Goal: Transaction & Acquisition: Purchase product/service

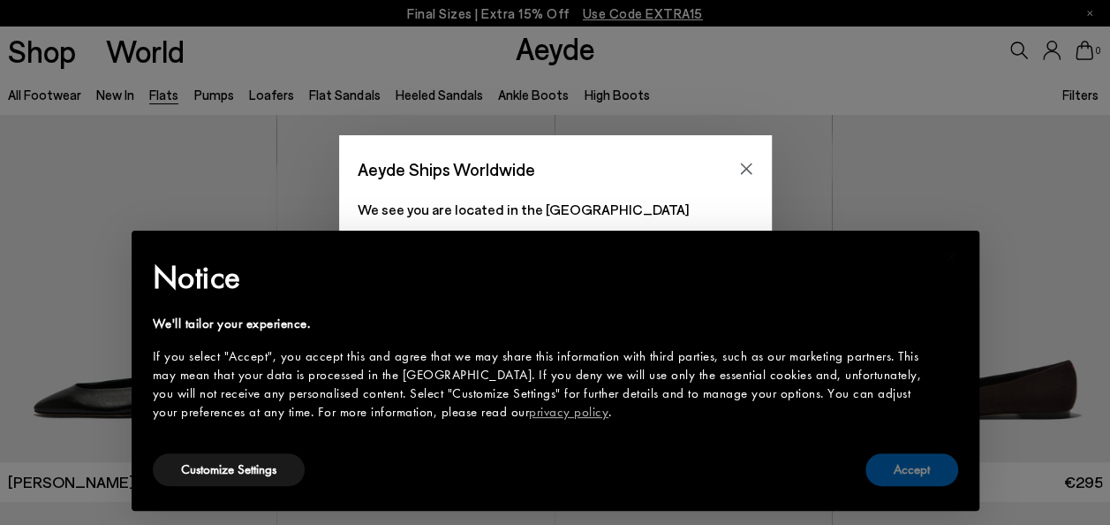
click at [926, 480] on button "Accept" at bounding box center [911, 469] width 93 height 33
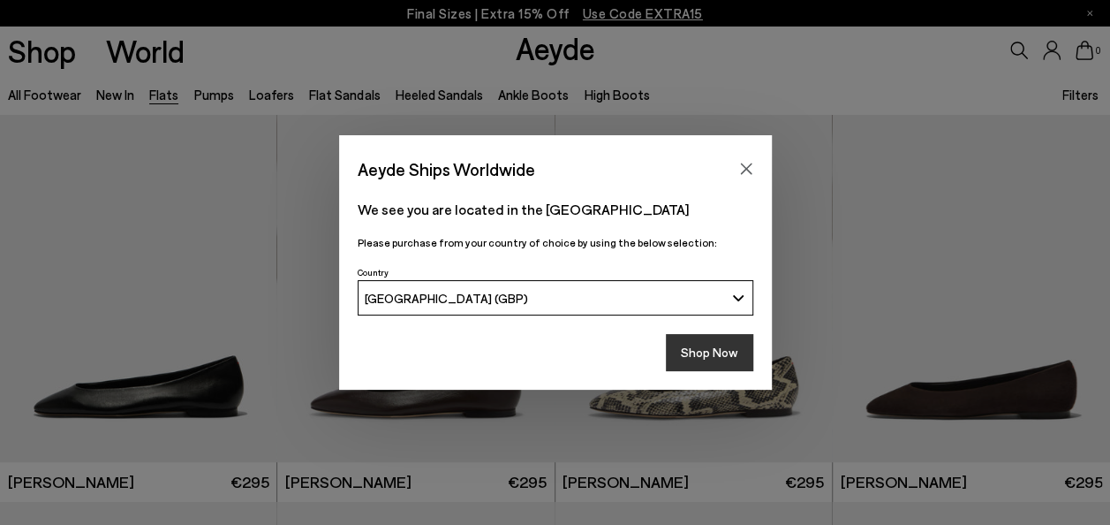
click at [710, 357] on button "Shop Now" at bounding box center [709, 352] width 87 height 37
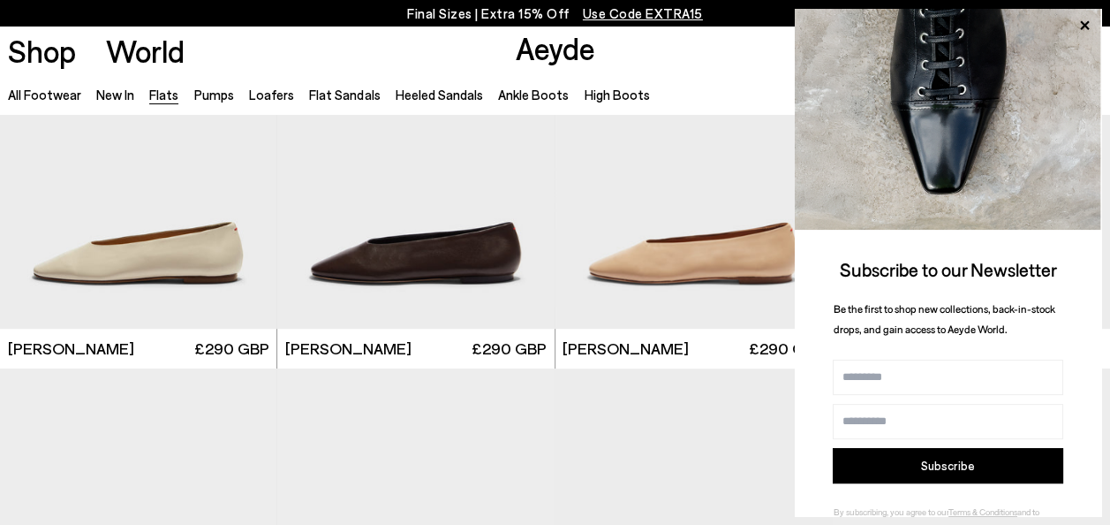
scroll to position [3920, 0]
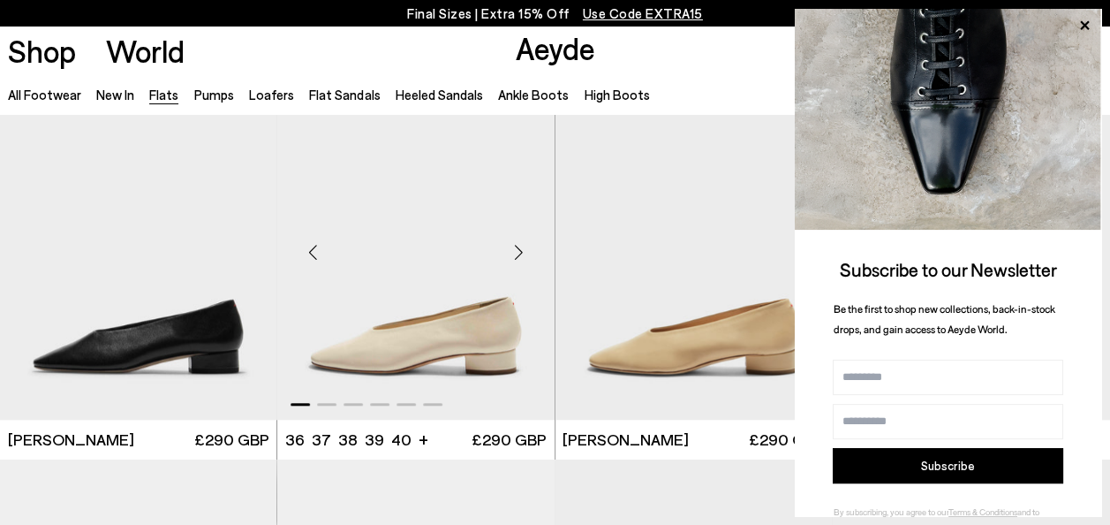
click at [542, 298] on img "1 / 6" at bounding box center [415, 246] width 277 height 348
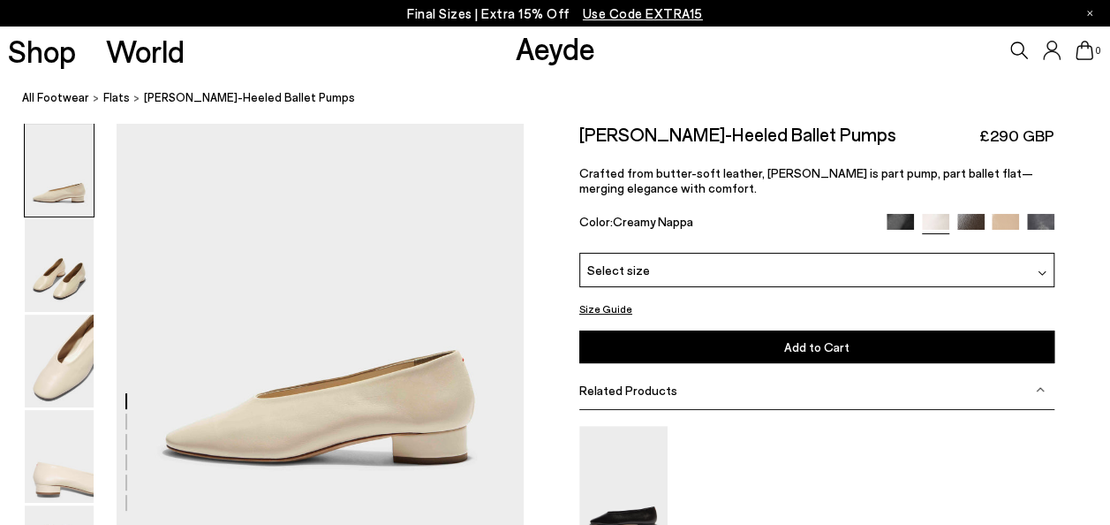
scroll to position [85, 0]
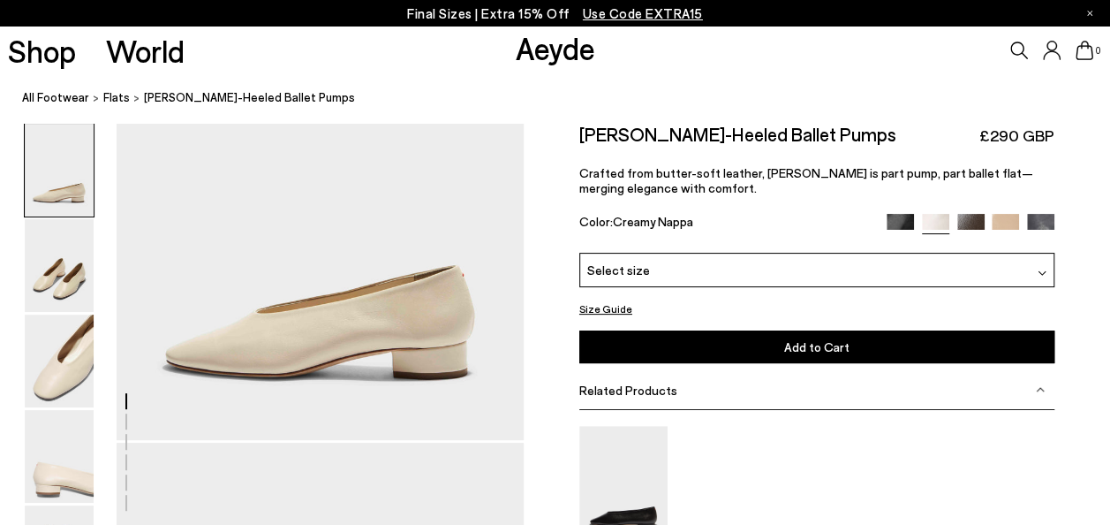
click at [754, 277] on div "Select size" at bounding box center [816, 269] width 475 height 34
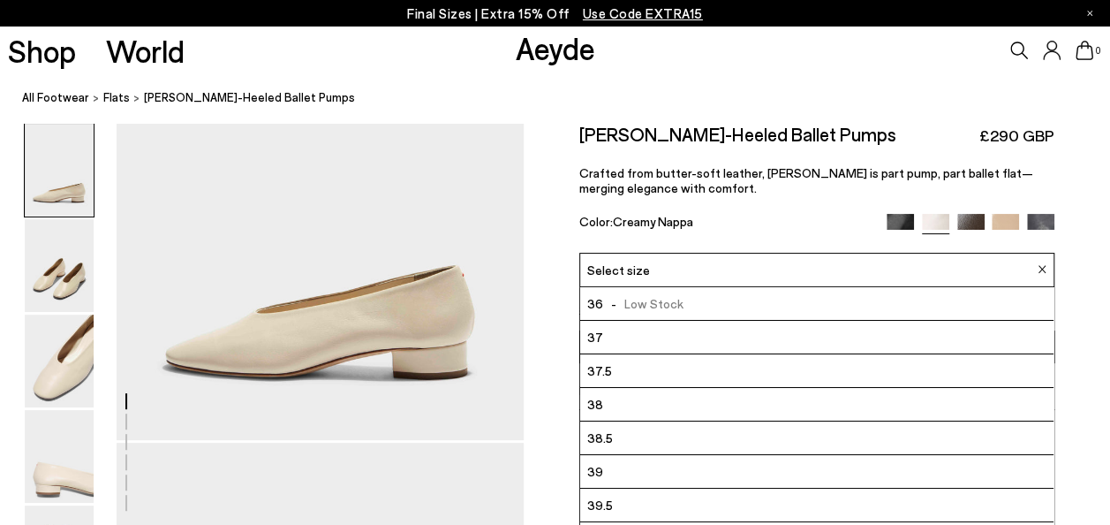
click at [666, 450] on li "38.5" at bounding box center [816, 437] width 473 height 34
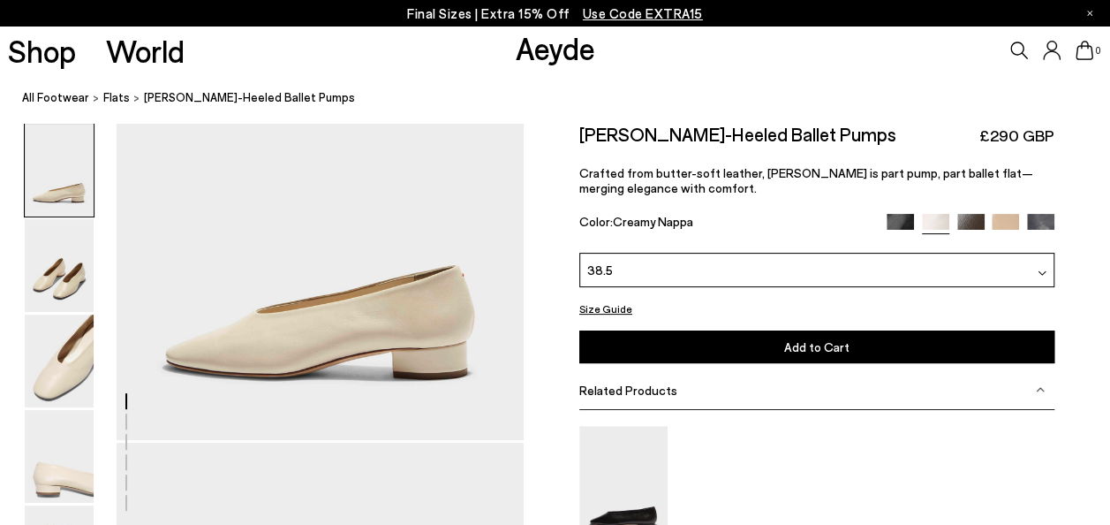
click at [688, 353] on button "Add to Cart Select a Size First" at bounding box center [816, 346] width 475 height 33
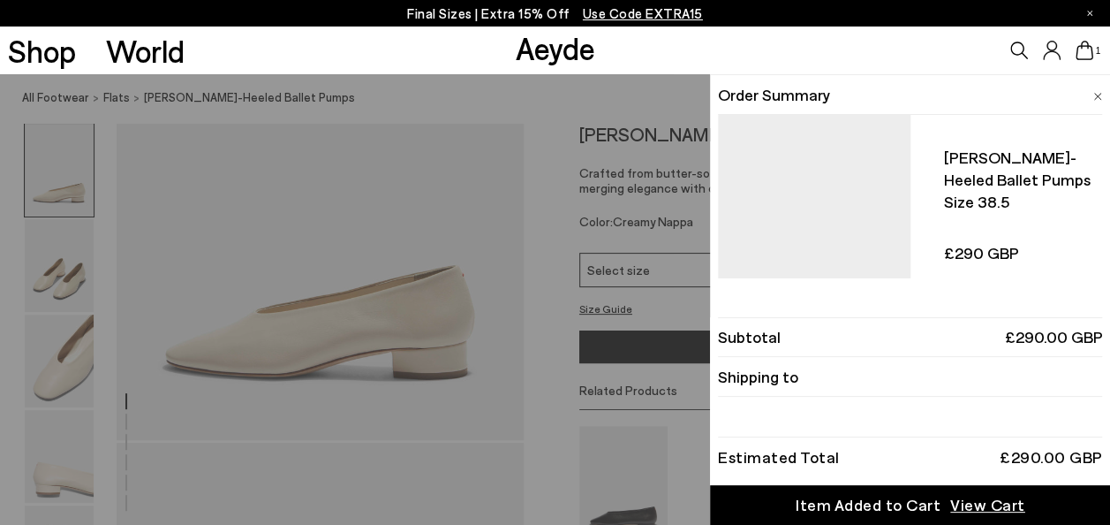
click at [883, 498] on div "Item Added to Cart" at bounding box center [868, 505] width 145 height 22
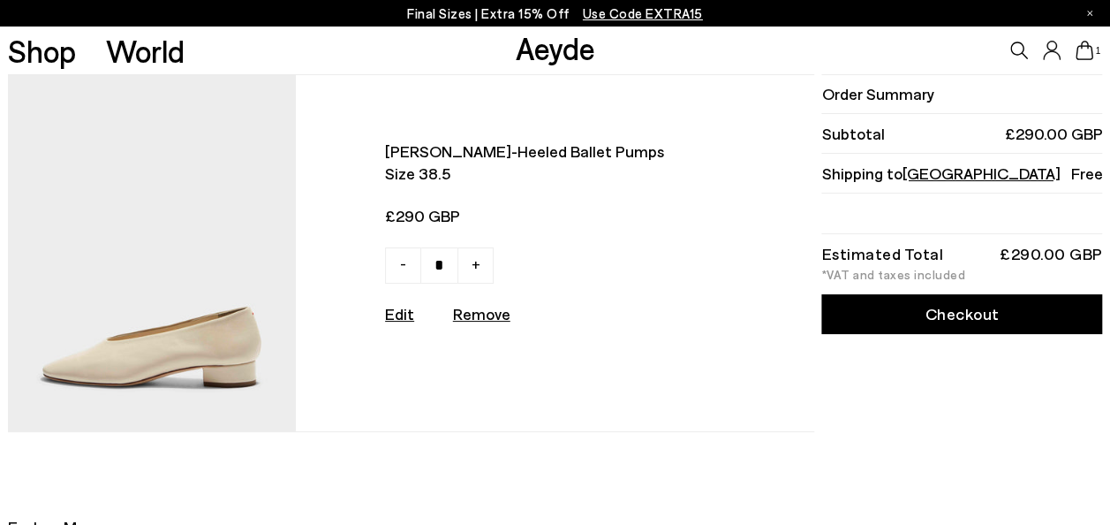
click at [867, 309] on link "Checkout" at bounding box center [961, 314] width 281 height 40
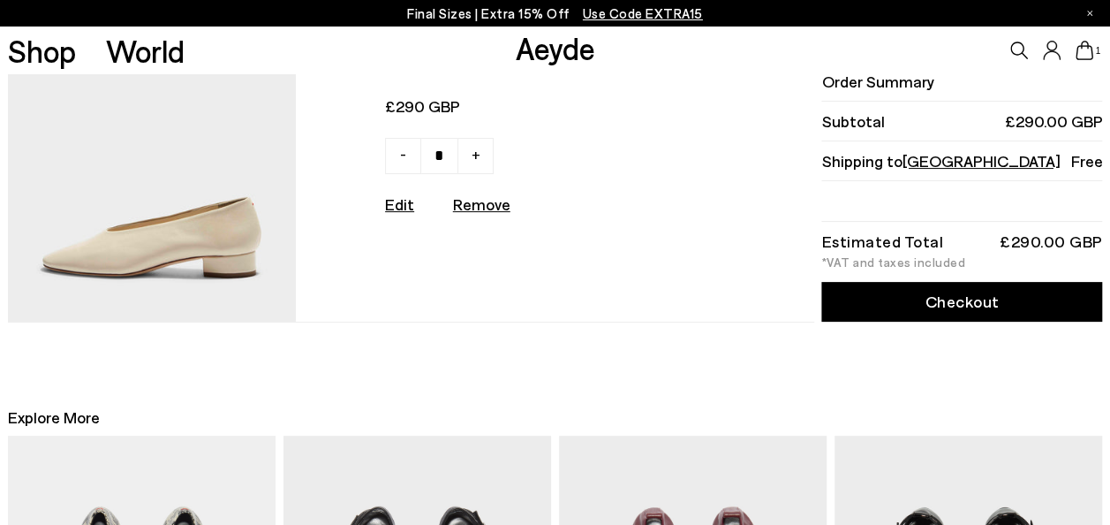
scroll to position [115, 0]
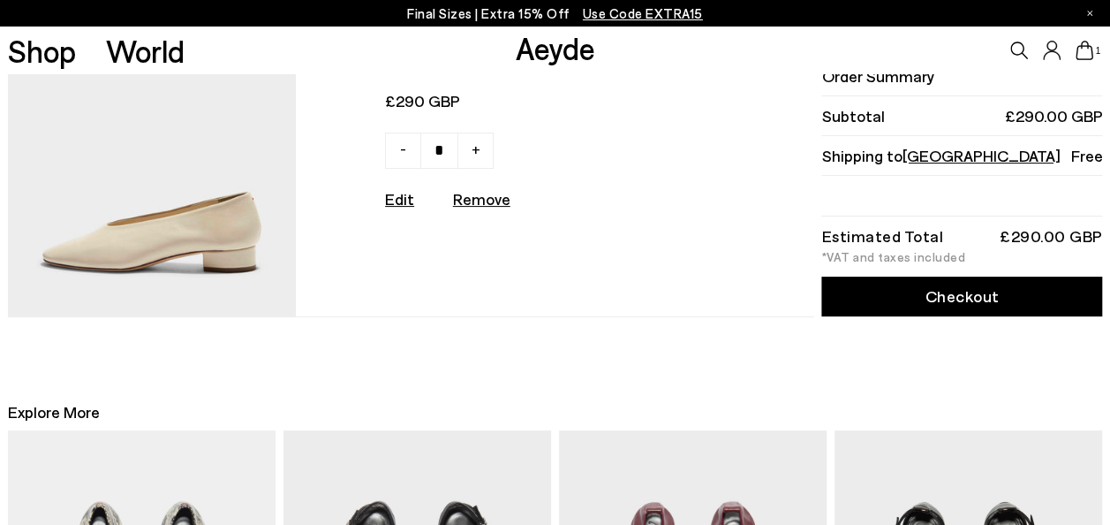
click at [414, 196] on link "Edit" at bounding box center [399, 198] width 29 height 19
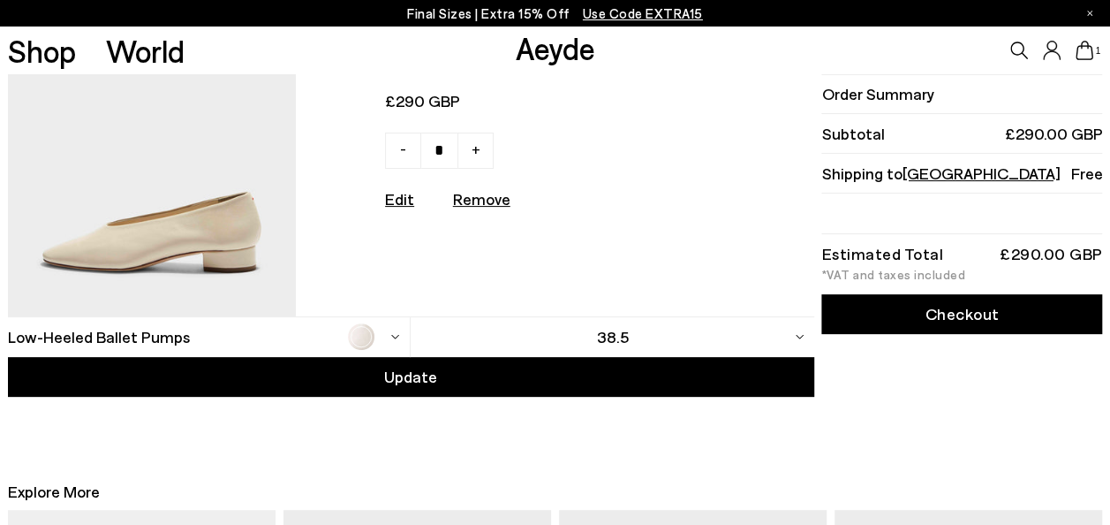
click at [413, 196] on link "Edit" at bounding box center [399, 198] width 29 height 19
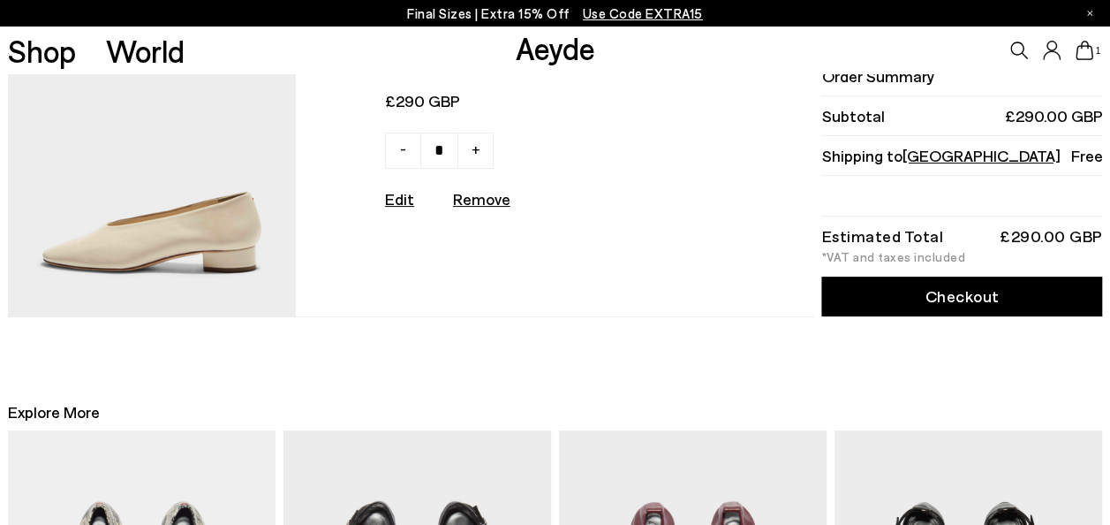
click at [413, 196] on link "Edit" at bounding box center [399, 198] width 29 height 19
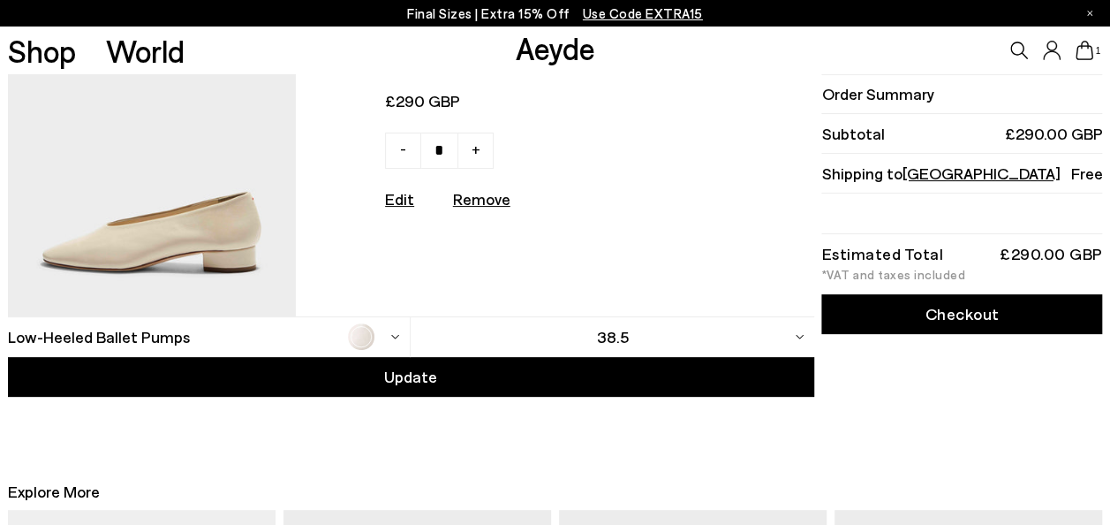
click at [729, 328] on div "38.5" at bounding box center [613, 337] width 404 height 40
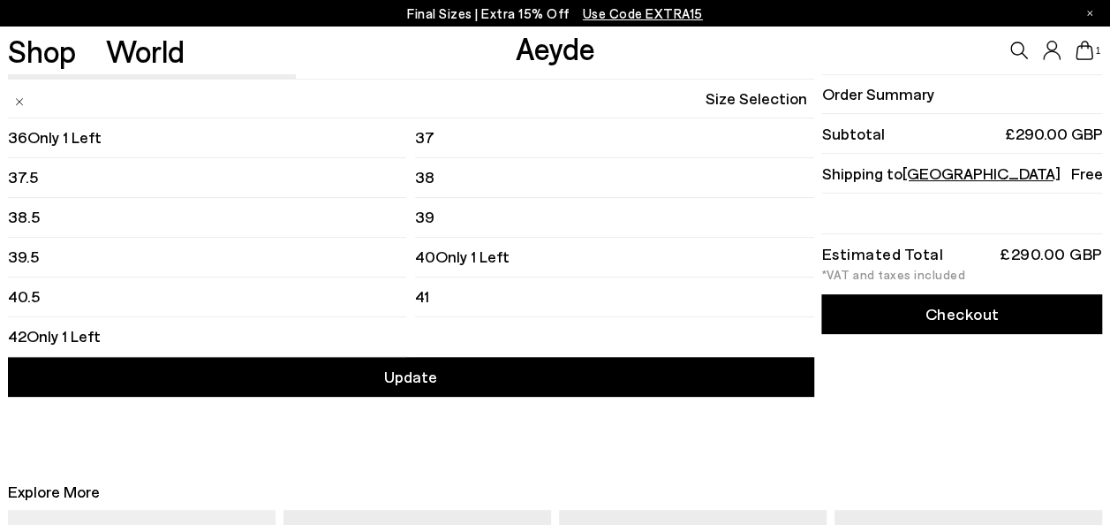
click at [178, 268] on li "39.5" at bounding box center [207, 258] width 399 height 40
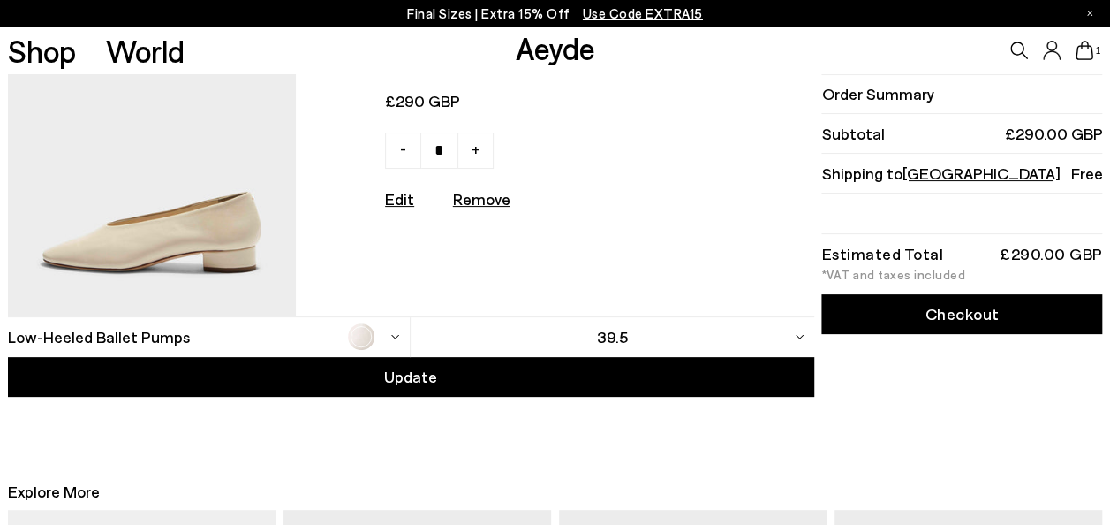
click at [318, 362] on div "Update" at bounding box center [411, 377] width 806 height 40
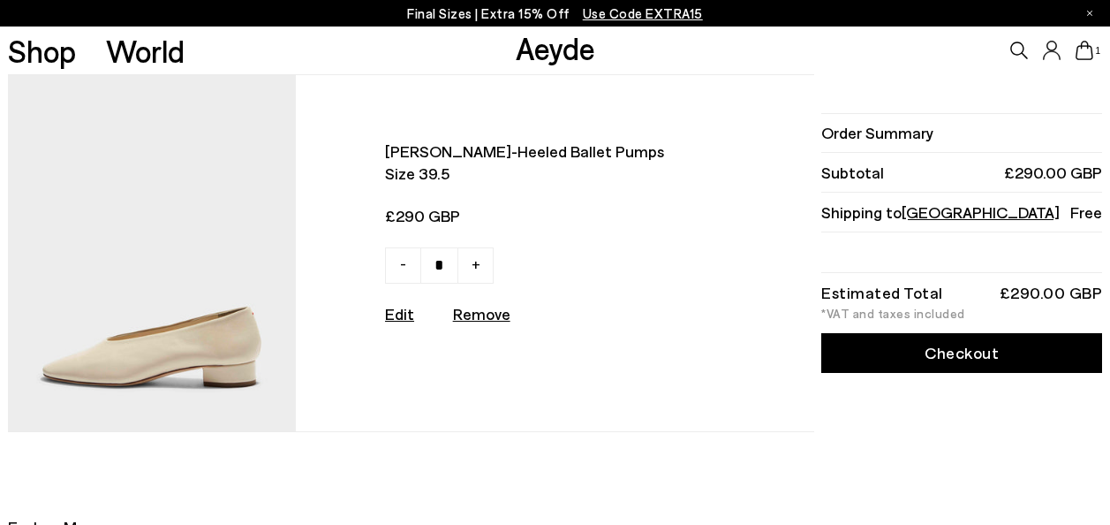
scroll to position [115, 0]
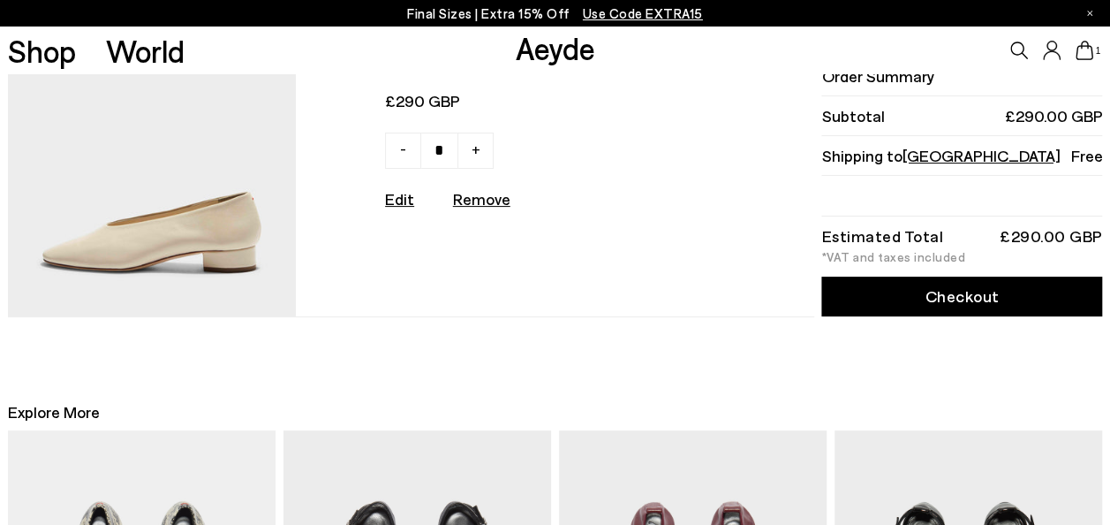
click at [627, 21] on p "Final Sizes | Extra 15% Off Use Code EXTRA15" at bounding box center [555, 14] width 296 height 22
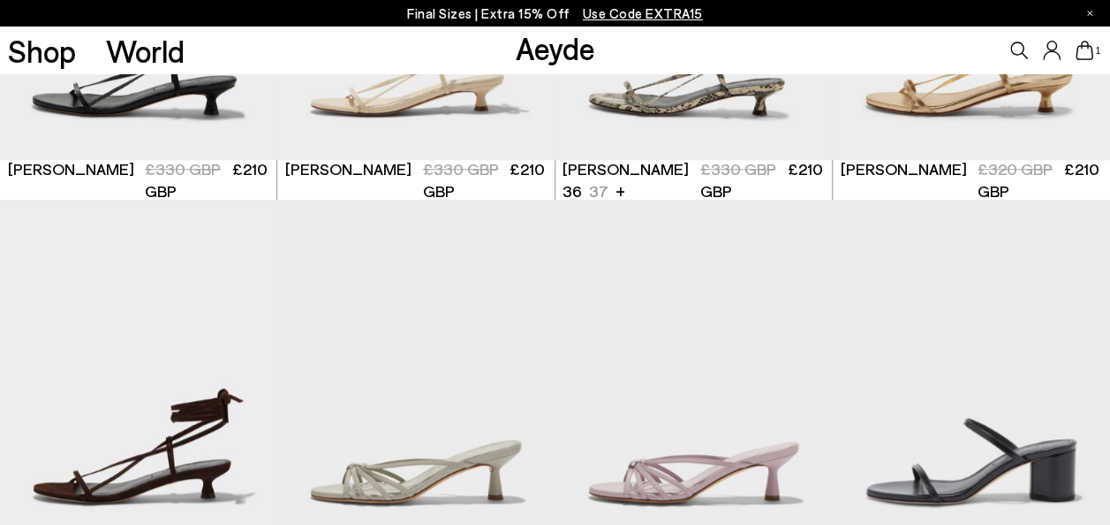
scroll to position [647, 0]
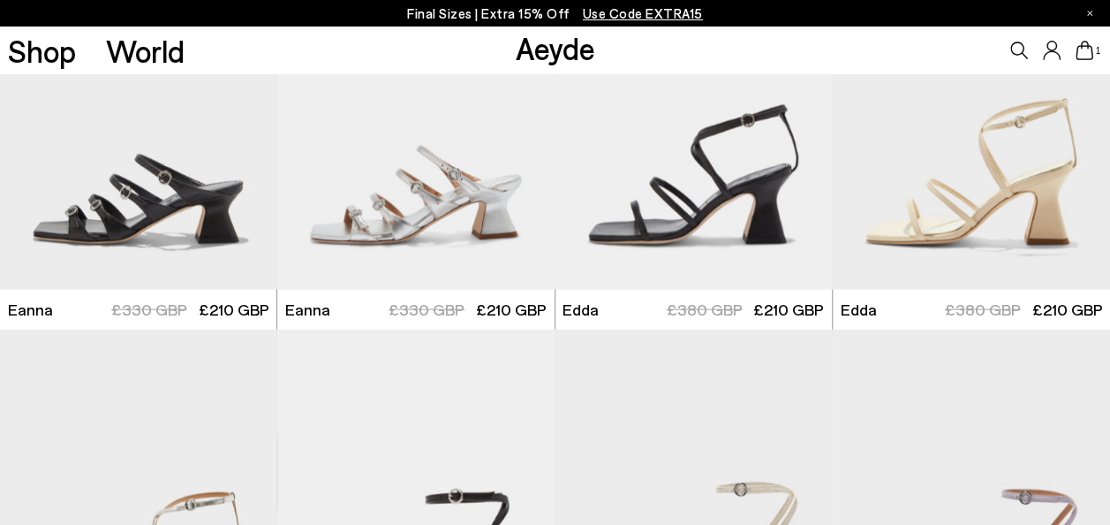
scroll to position [5170, 0]
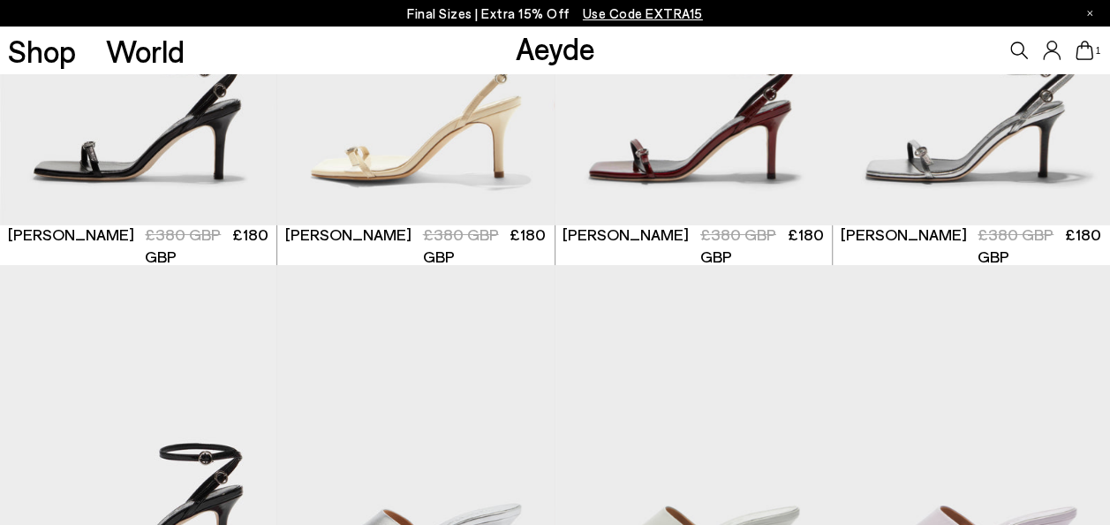
scroll to position [2905, 0]
